Goal: Information Seeking & Learning: Learn about a topic

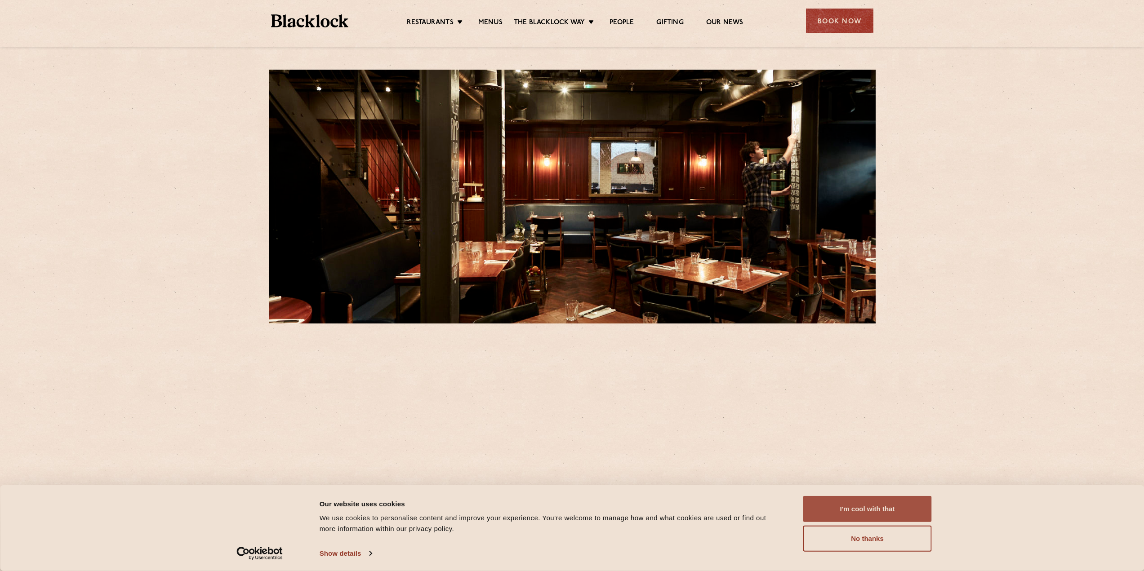
click at [855, 509] on button "I'm cool with that" at bounding box center [867, 509] width 129 height 26
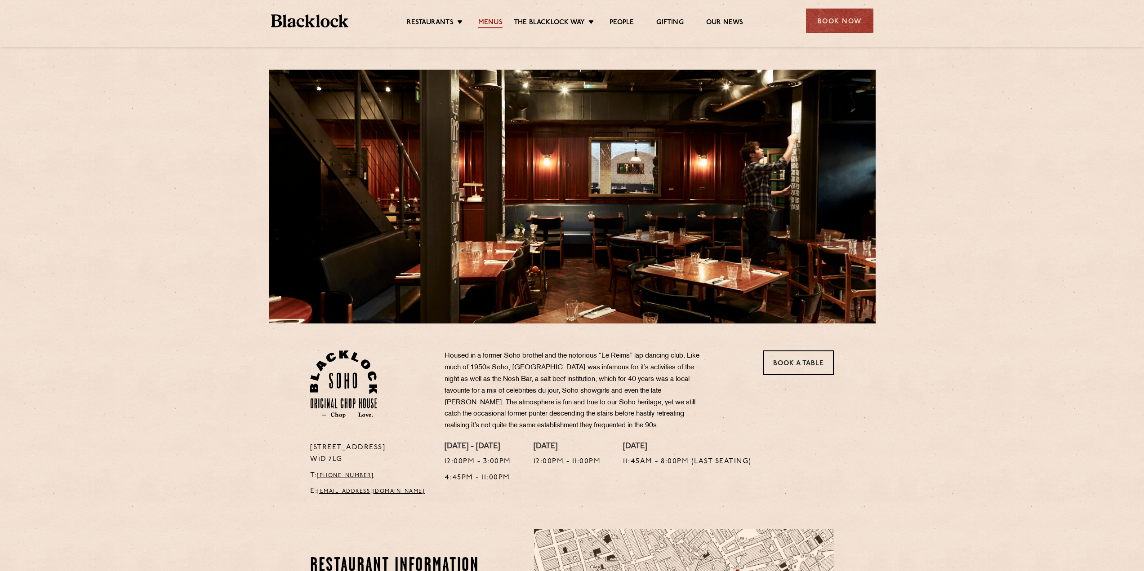
click at [501, 23] on link "Menus" at bounding box center [490, 23] width 24 height 10
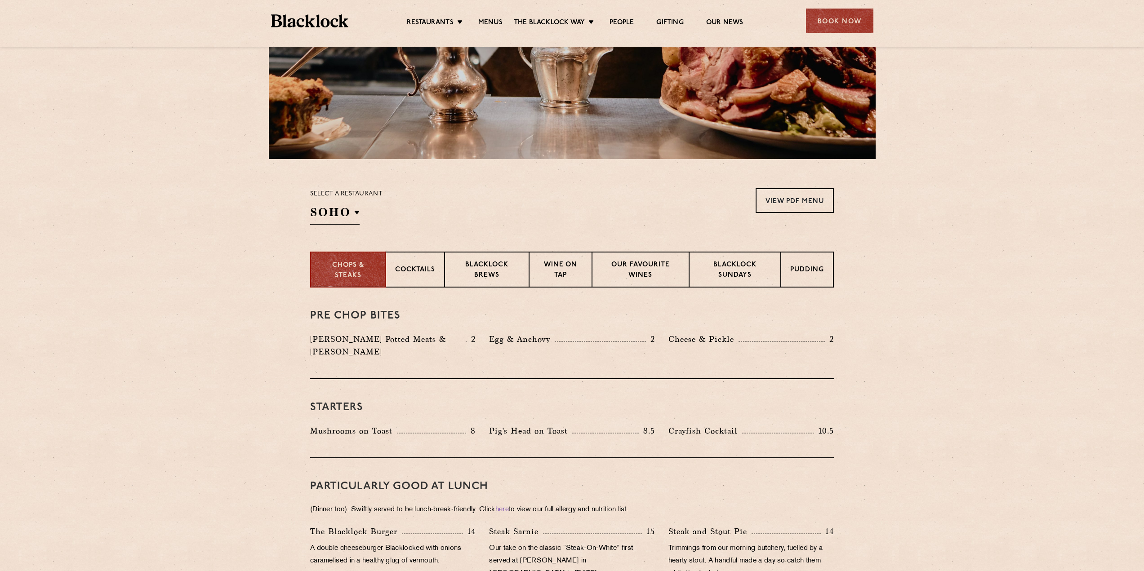
scroll to position [180, 0]
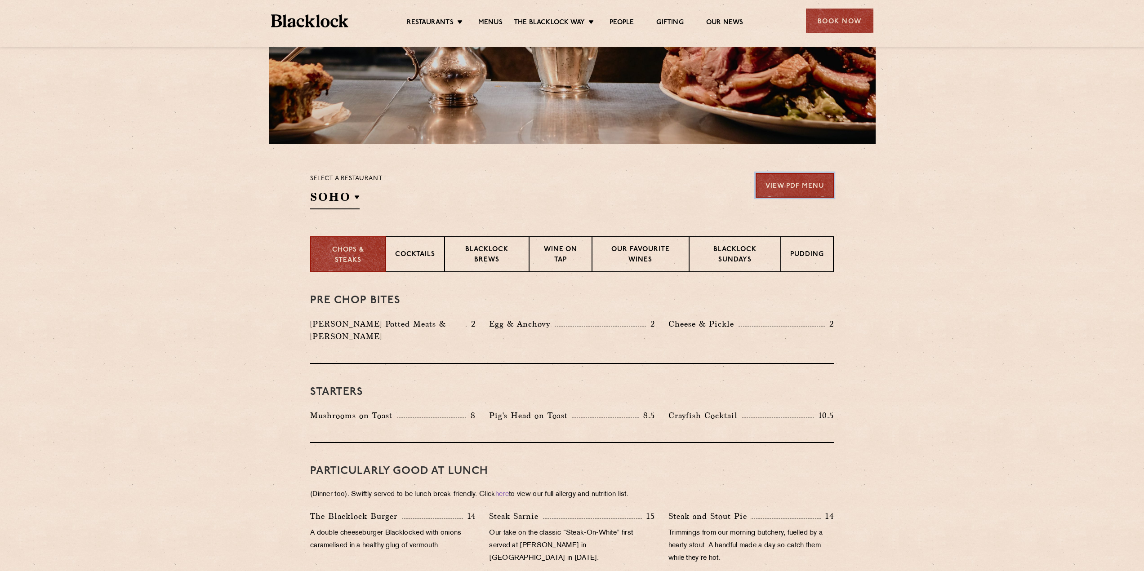
click at [806, 177] on link "View PDF Menu" at bounding box center [795, 185] width 78 height 25
click at [364, 257] on p "Chops & Steaks" at bounding box center [348, 255] width 56 height 20
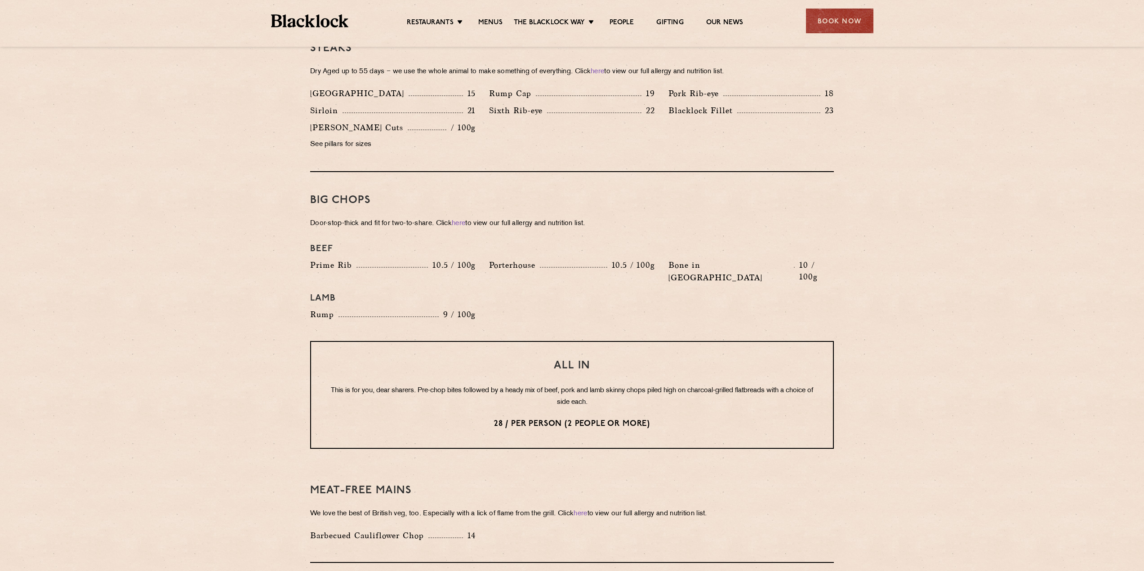
scroll to position [989, 0]
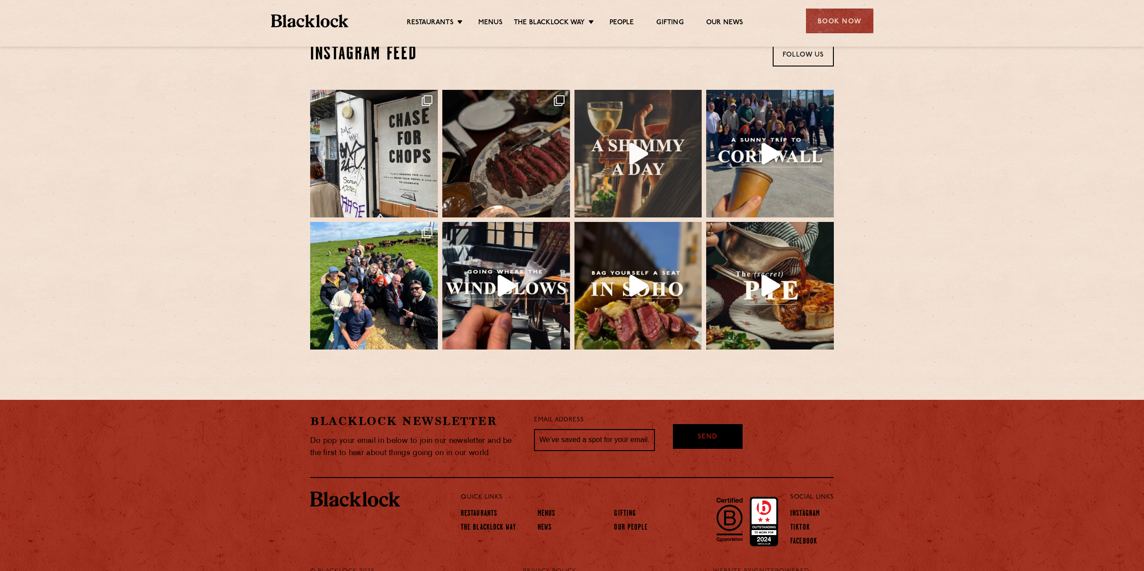
scroll to position [2004, 0]
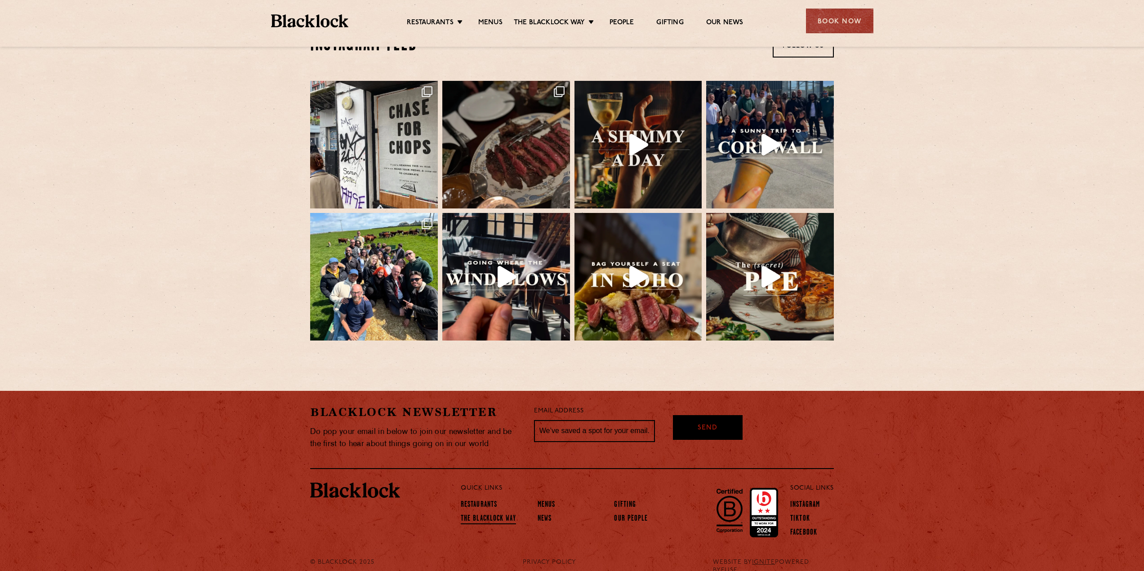
click at [511, 515] on link "The Blacklock Way" at bounding box center [488, 520] width 55 height 10
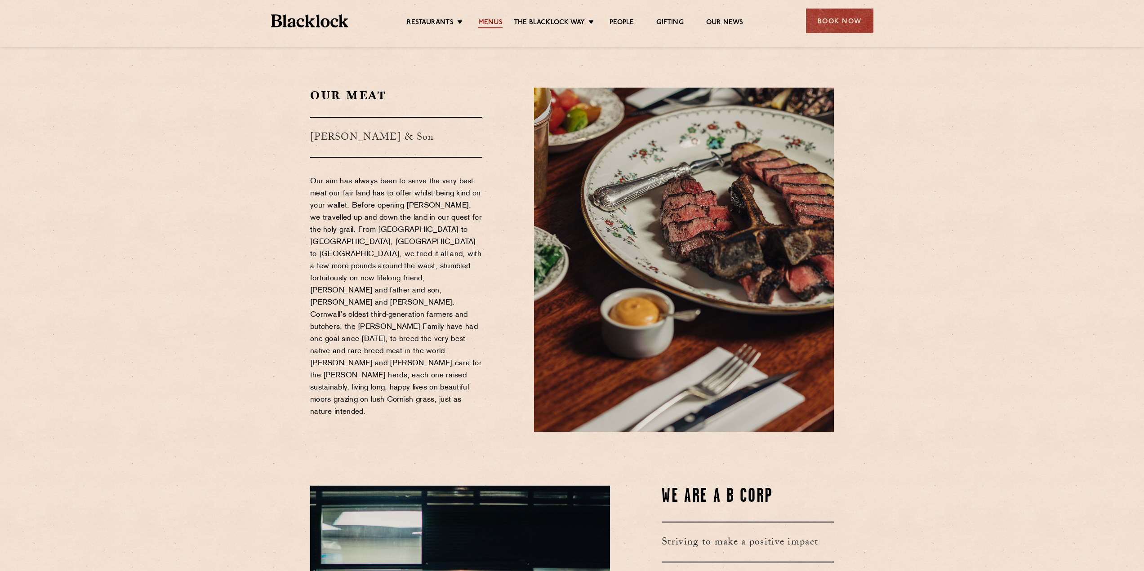
click at [488, 27] on link "Menus" at bounding box center [490, 23] width 24 height 10
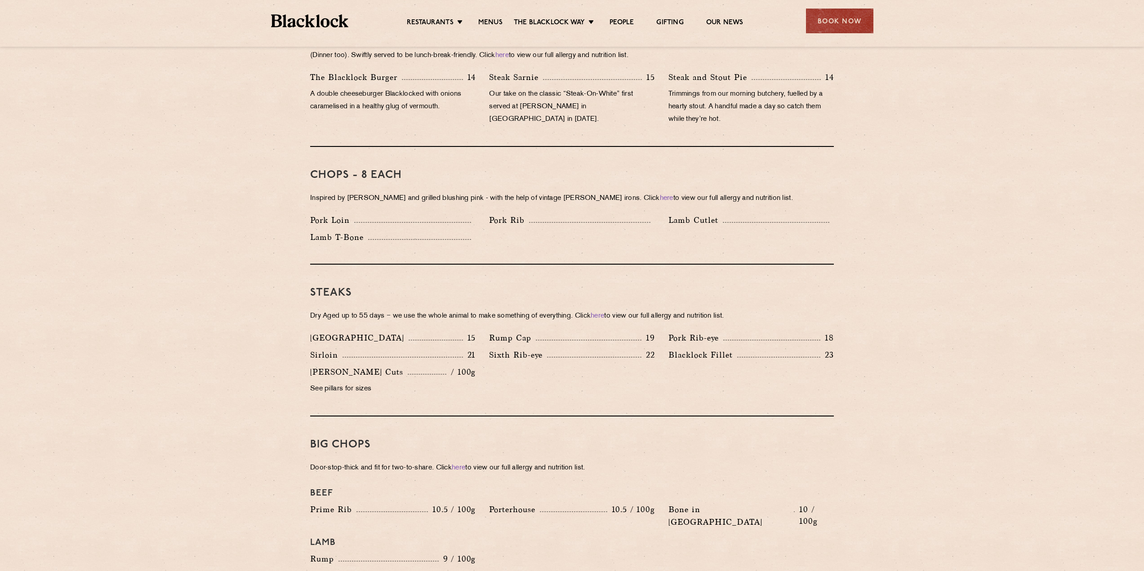
scroll to position [629, 0]
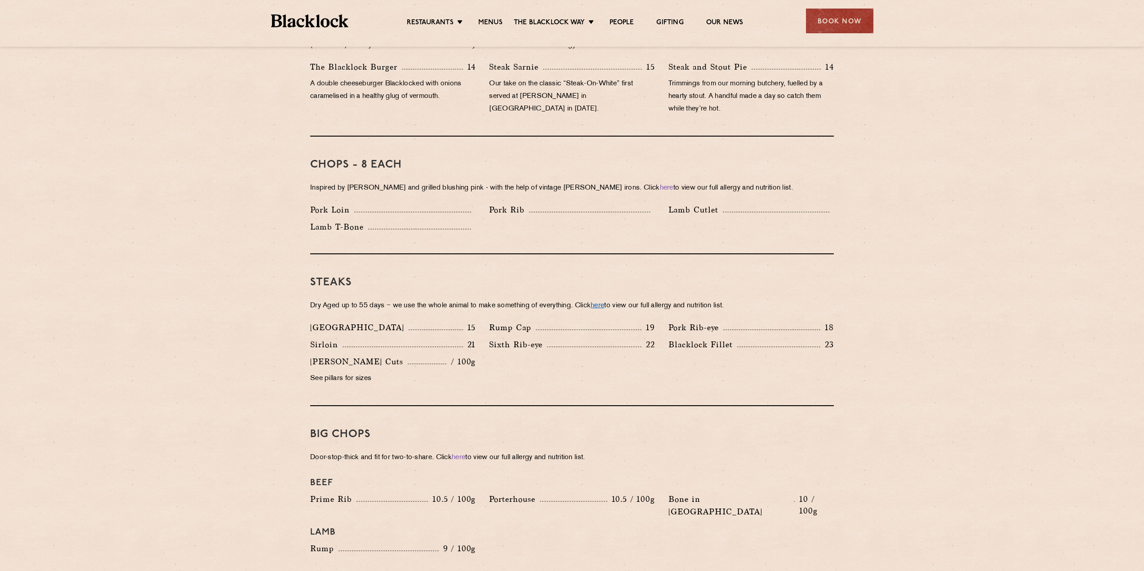
click at [604, 303] on link "here" at bounding box center [597, 306] width 13 height 7
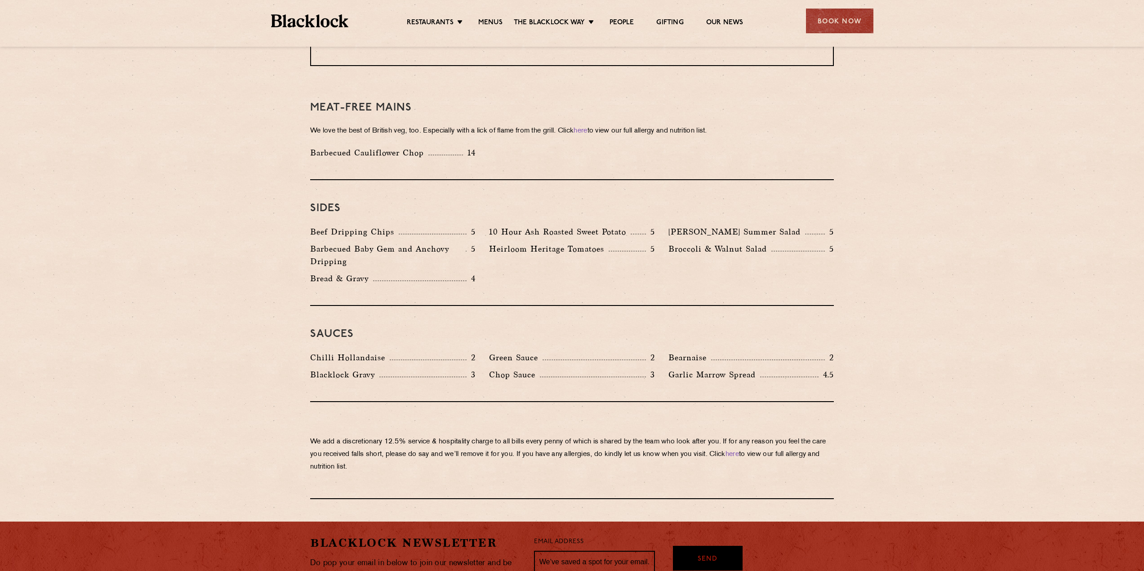
scroll to position [1259, 0]
